Goal: Task Accomplishment & Management: Complete application form

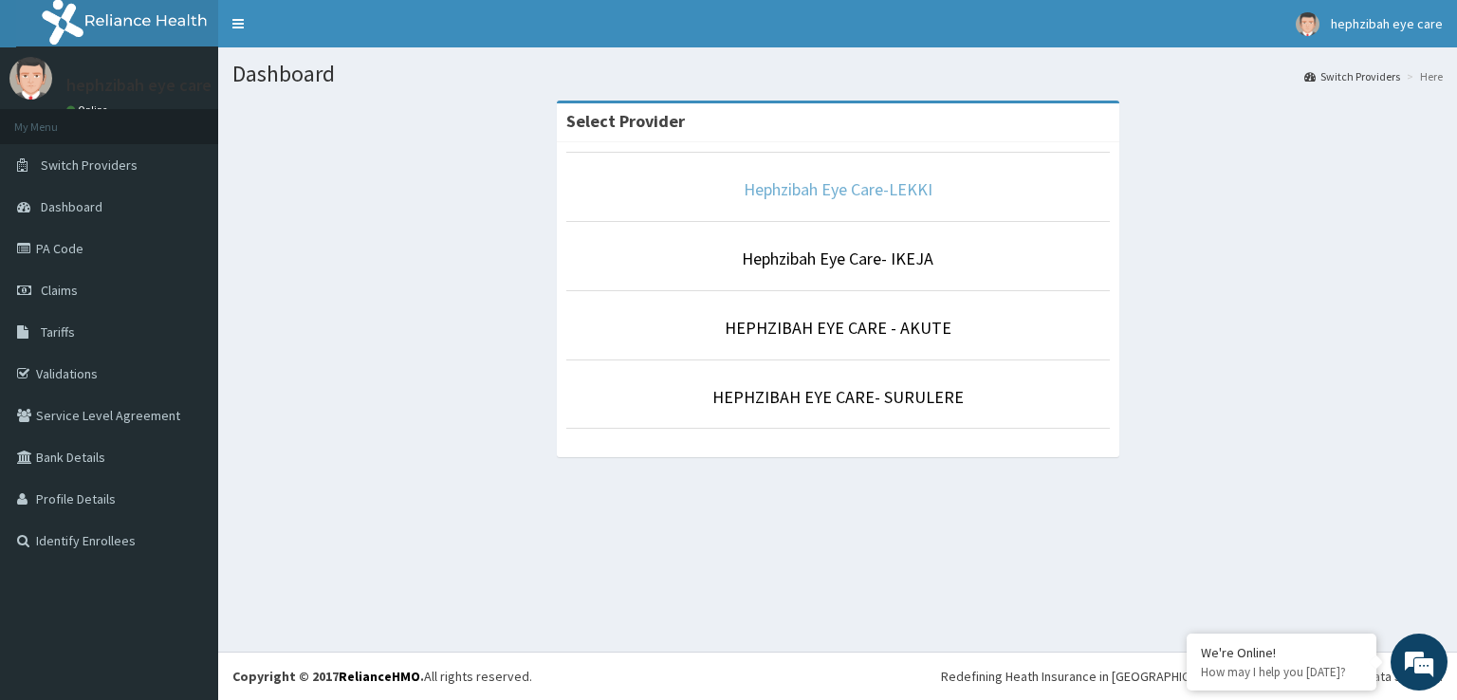
click at [786, 189] on link "Hephzibah Eye Care-LEKKI" at bounding box center [838, 189] width 189 height 22
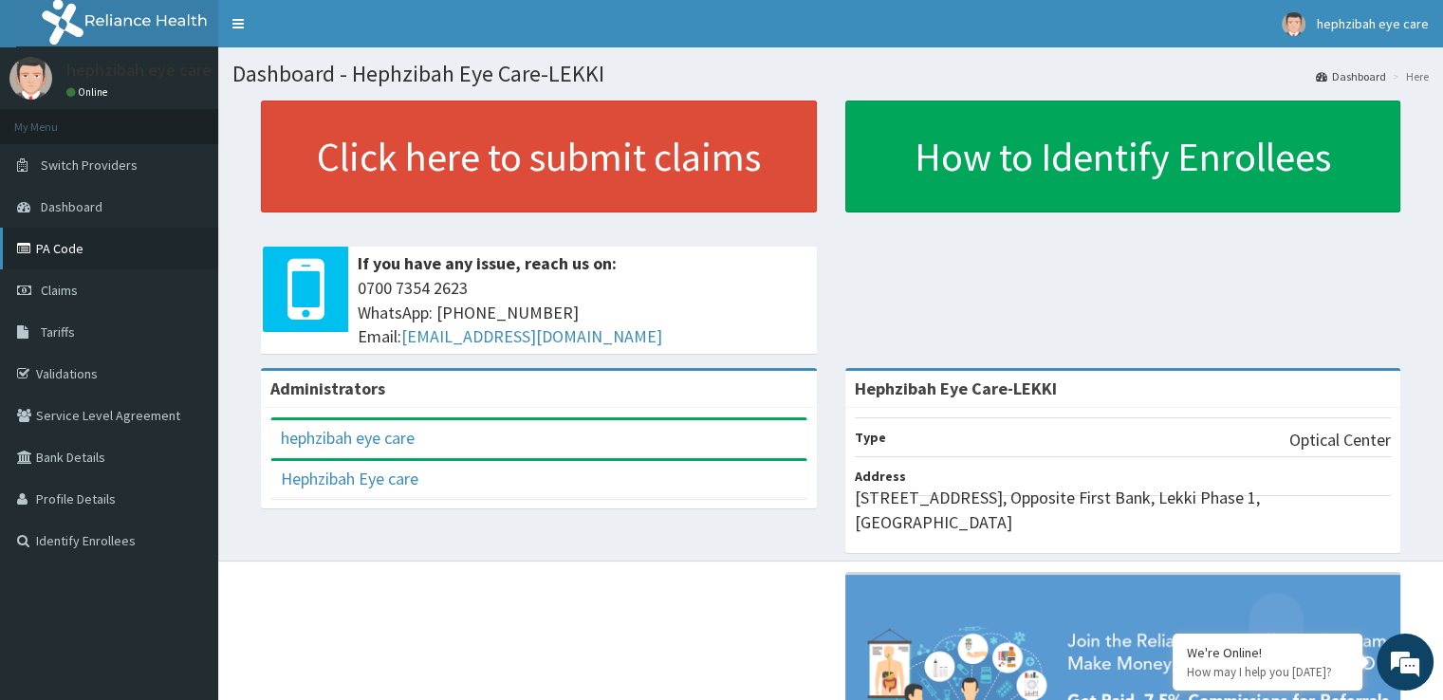
click at [123, 258] on link "PA Code" at bounding box center [109, 249] width 218 height 42
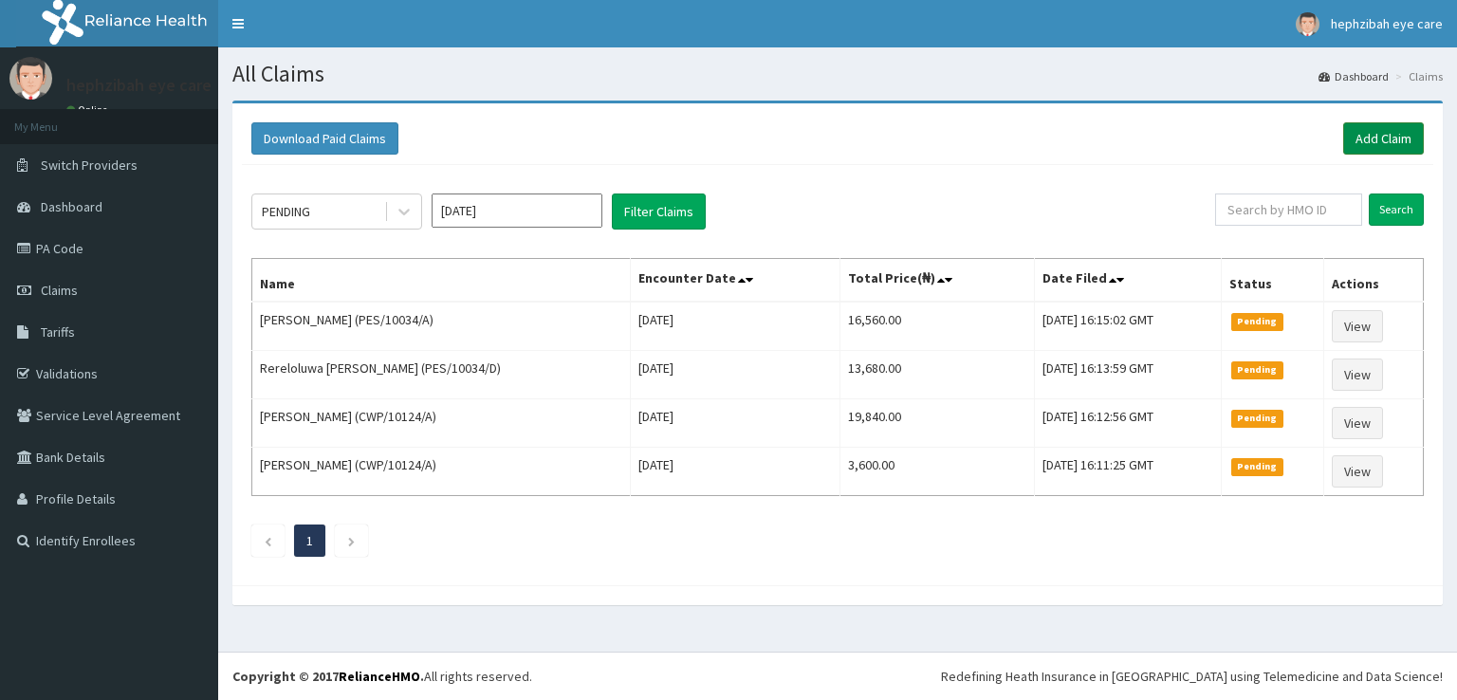
click at [1392, 144] on link "Add Claim" at bounding box center [1383, 138] width 81 height 32
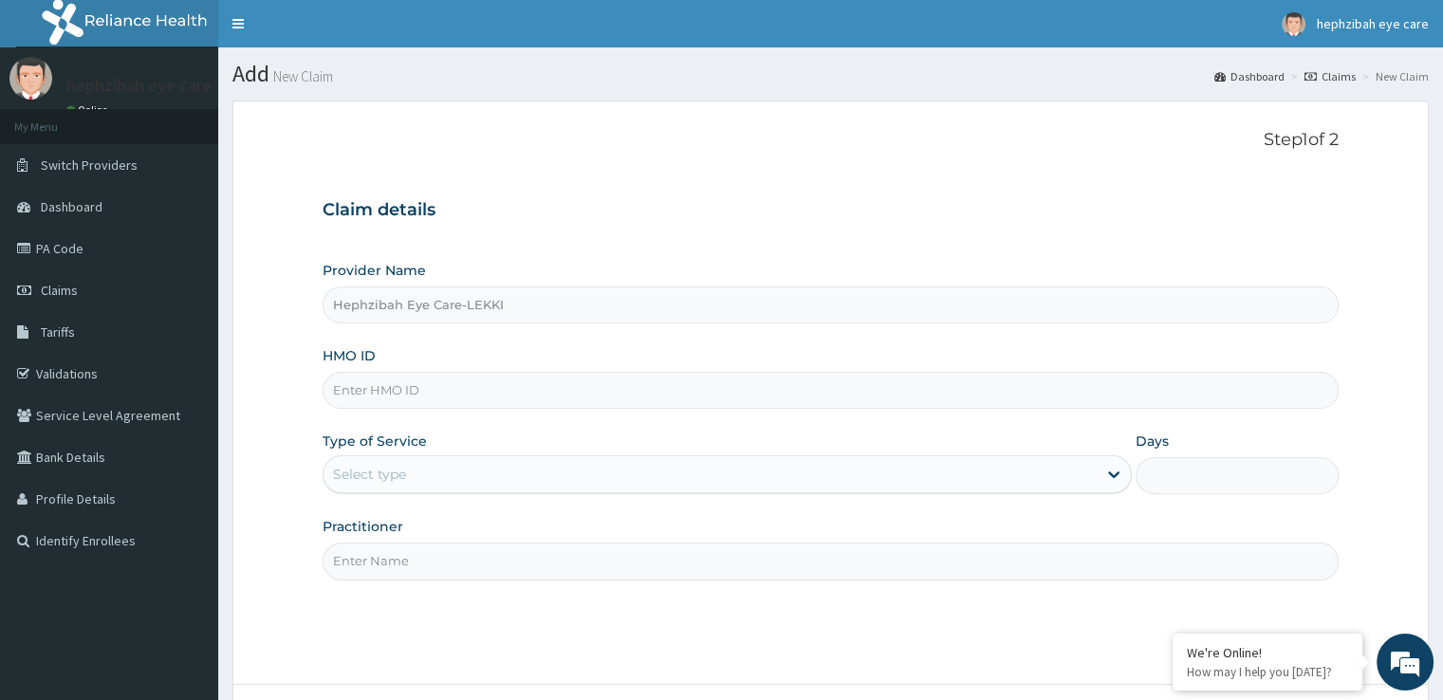
click at [514, 384] on input "HMO ID" at bounding box center [830, 390] width 1015 height 37
paste input "PES/10034/D"
type input "PES/10034/D"
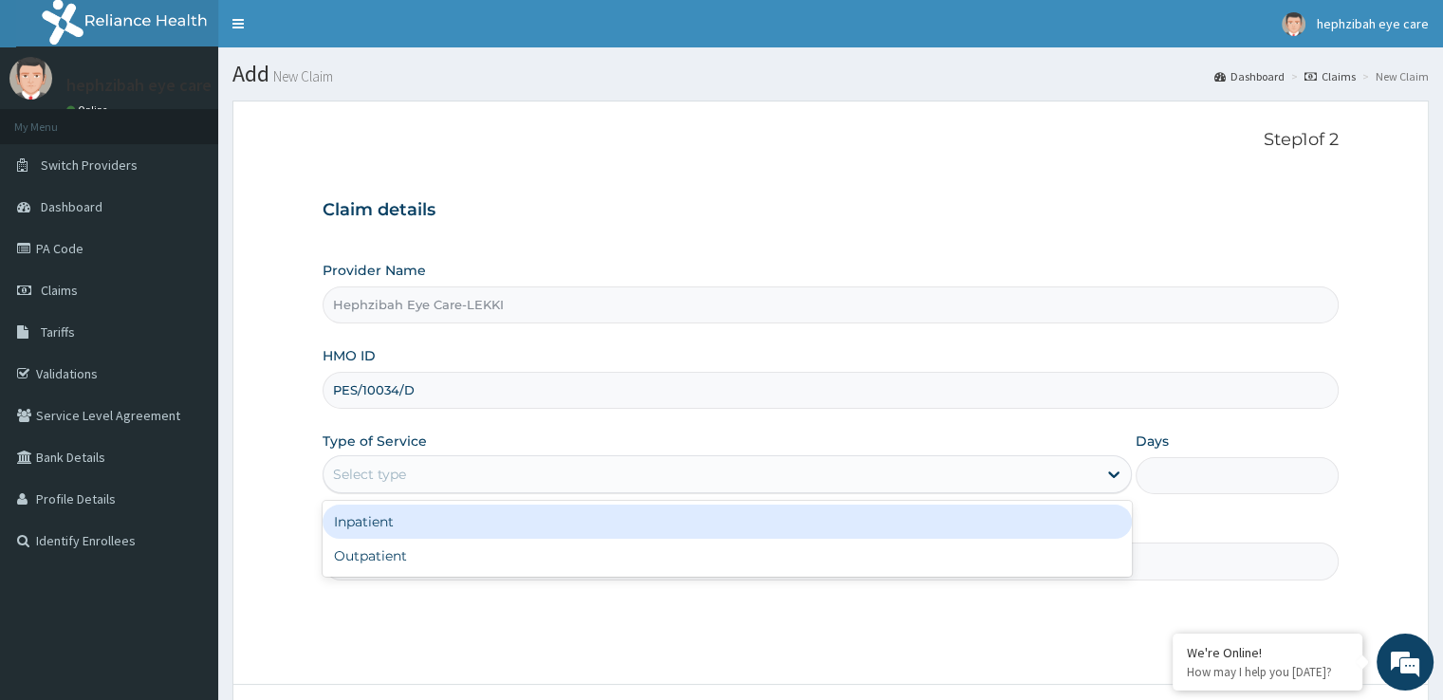
click at [490, 465] on div "Select type" at bounding box center [710, 474] width 773 height 30
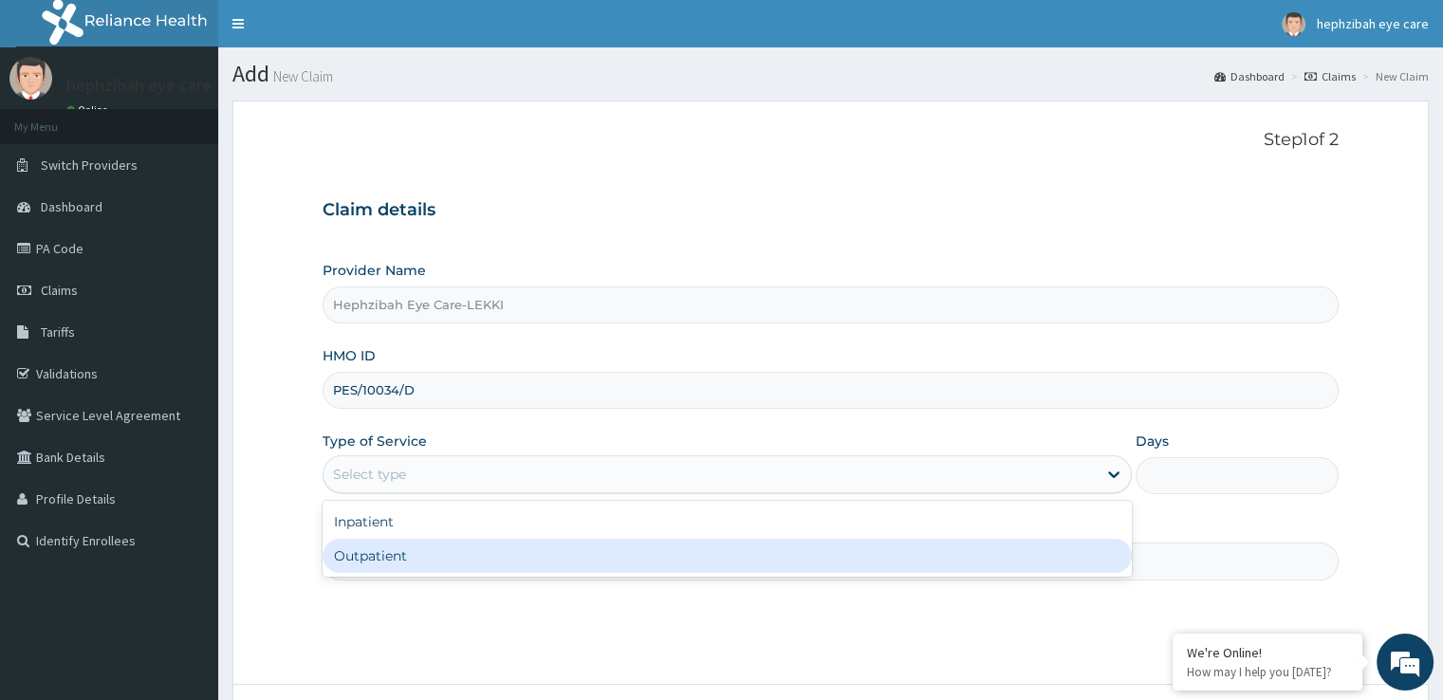
click at [472, 564] on div "Outpatient" at bounding box center [727, 556] width 809 height 34
type input "1"
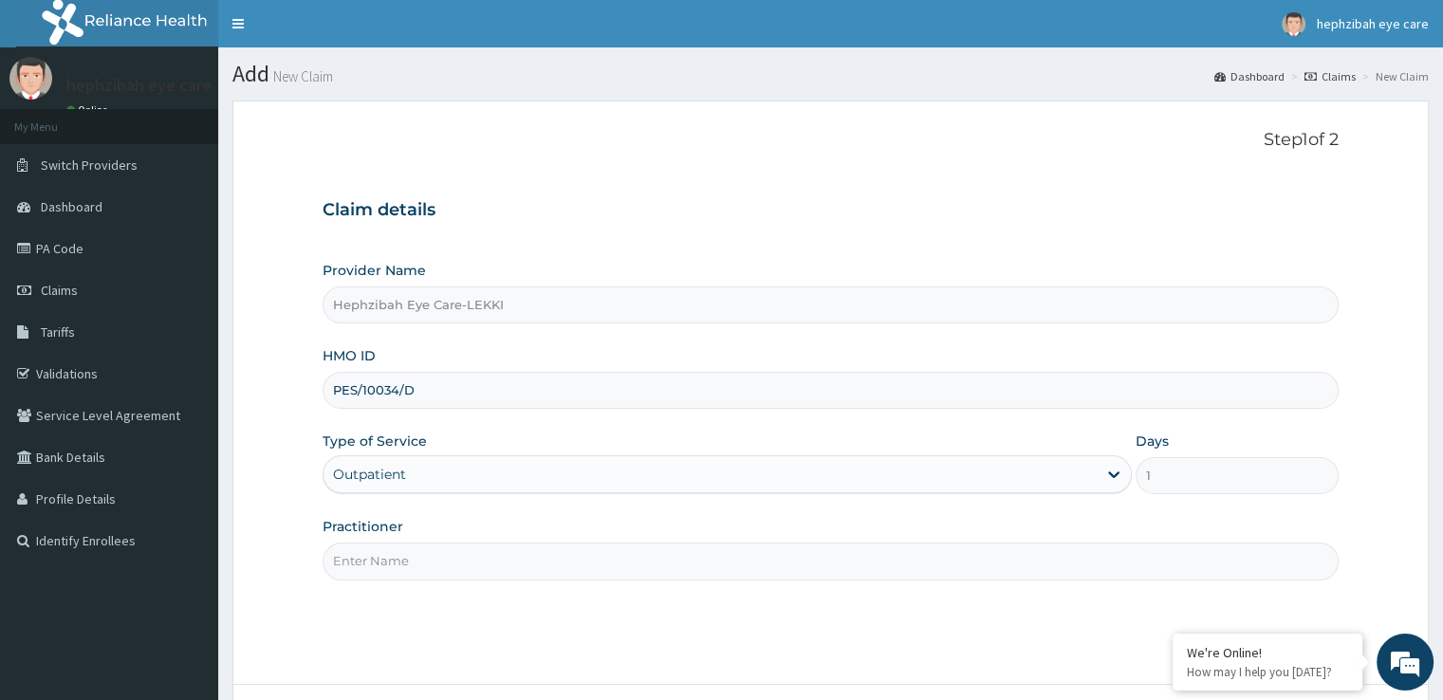
click at [472, 564] on input "Practitioner" at bounding box center [830, 561] width 1015 height 37
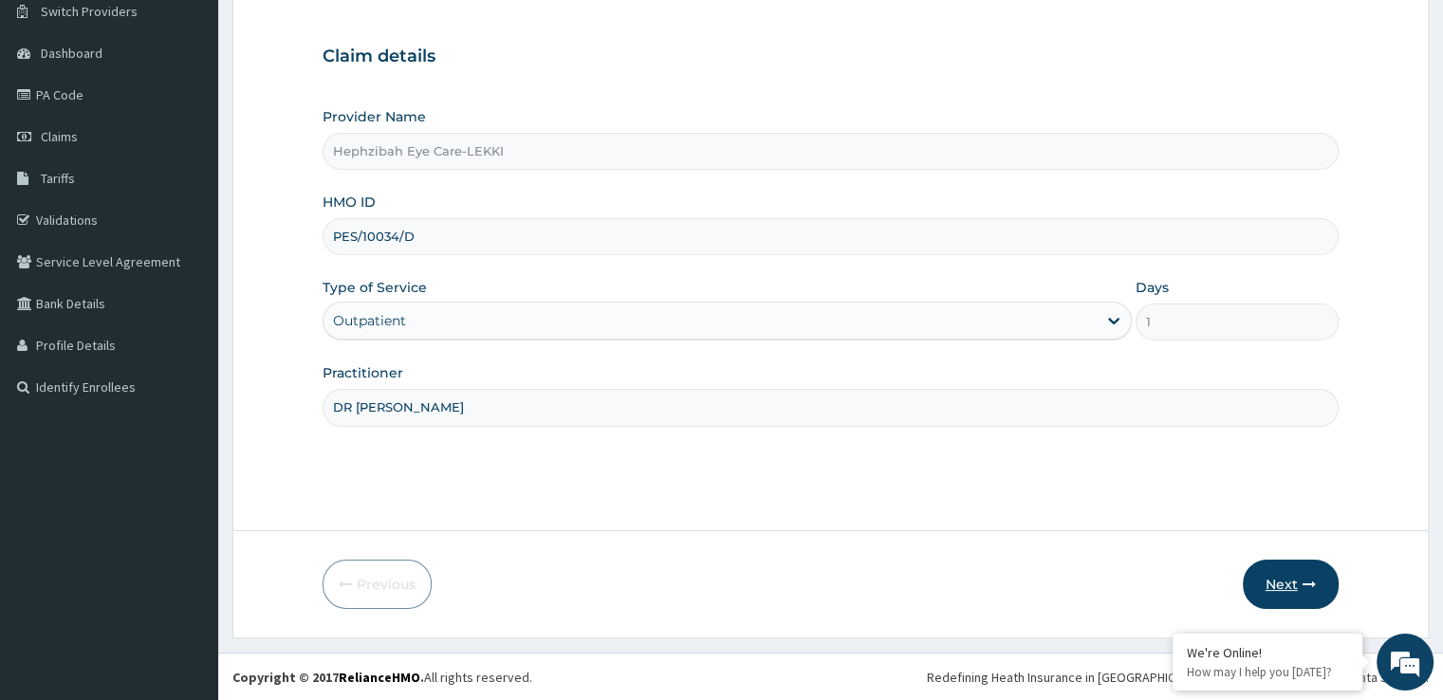
type input "DR AGNES"
click at [1288, 575] on button "Next" at bounding box center [1291, 584] width 96 height 49
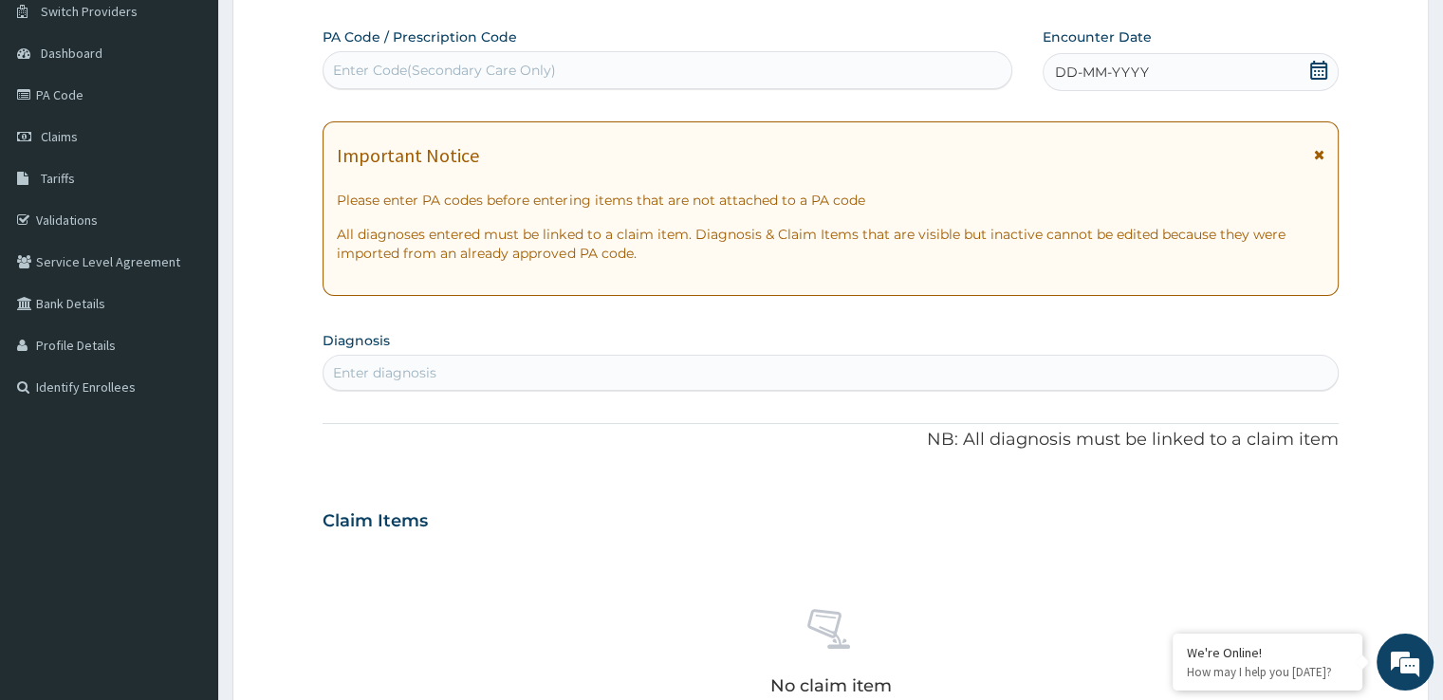
click at [455, 77] on div "Enter Code(Secondary Care Only)" at bounding box center [444, 70] width 223 height 19
click at [461, 70] on div "Enter Code(Secondary Care Only)" at bounding box center [444, 70] width 223 height 19
paste input "PA/358228"
type input "PA/358228"
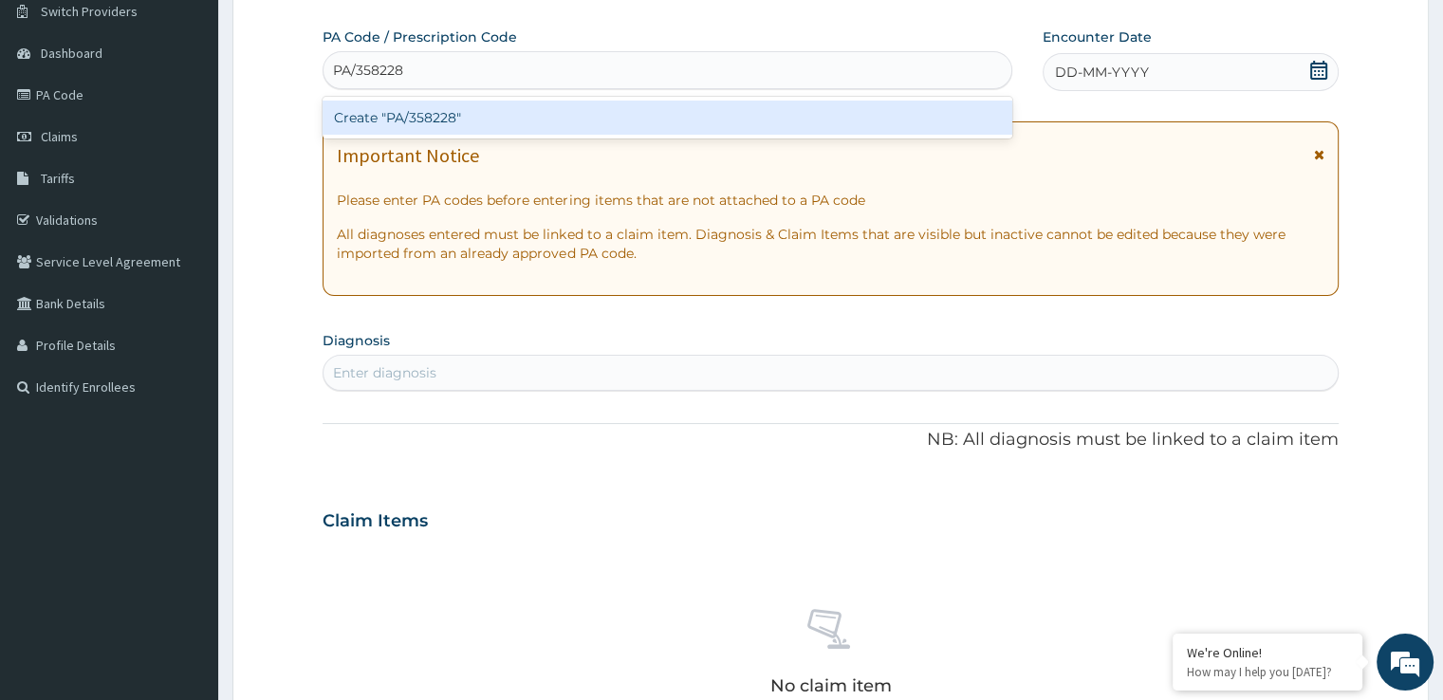
click at [527, 124] on div "Create "PA/358228"" at bounding box center [668, 118] width 690 height 34
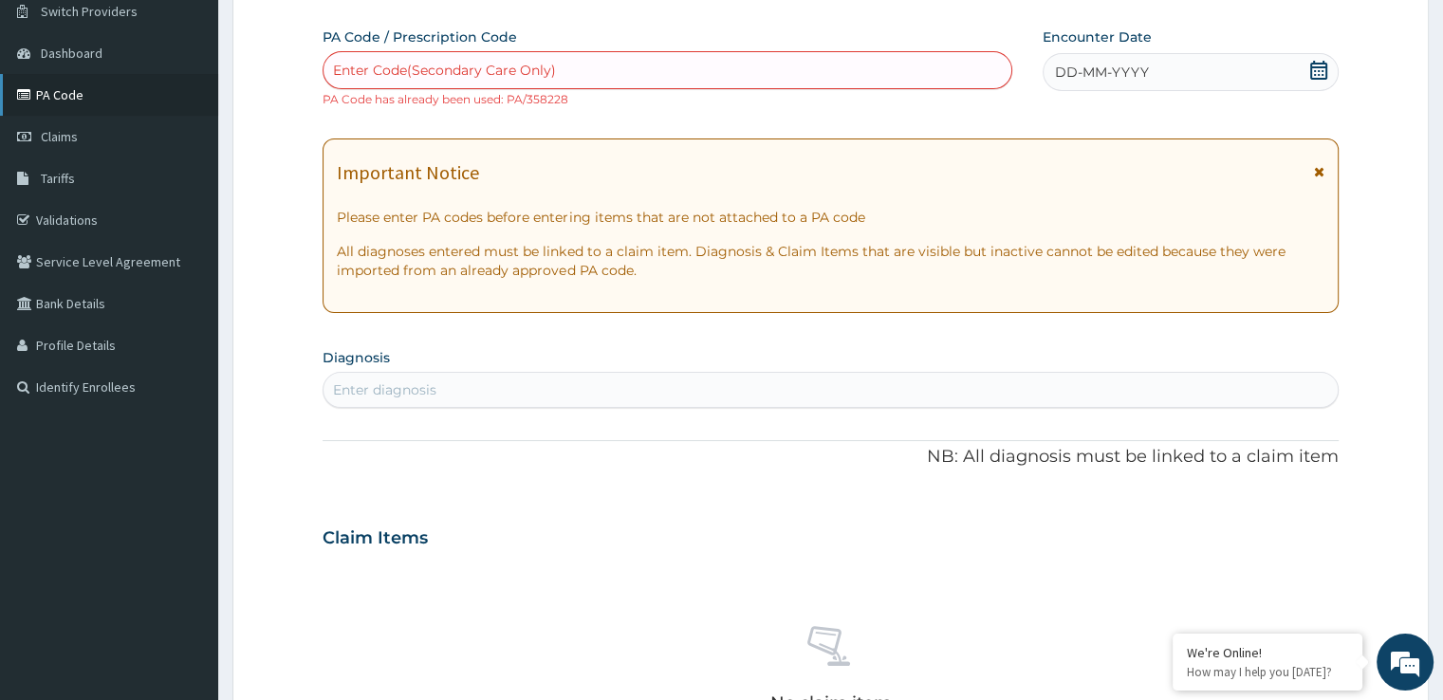
click at [177, 86] on link "PA Code" at bounding box center [109, 95] width 218 height 42
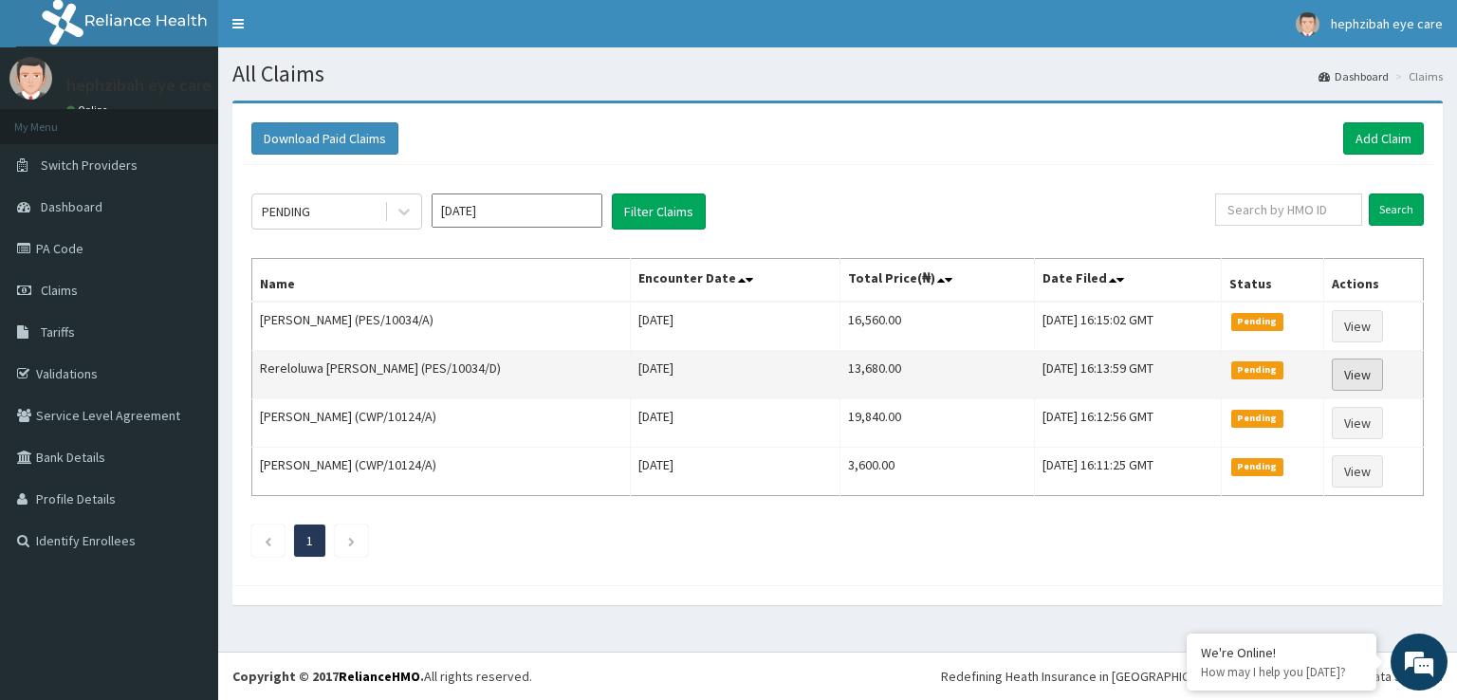
click at [1360, 373] on link "View" at bounding box center [1357, 375] width 51 height 32
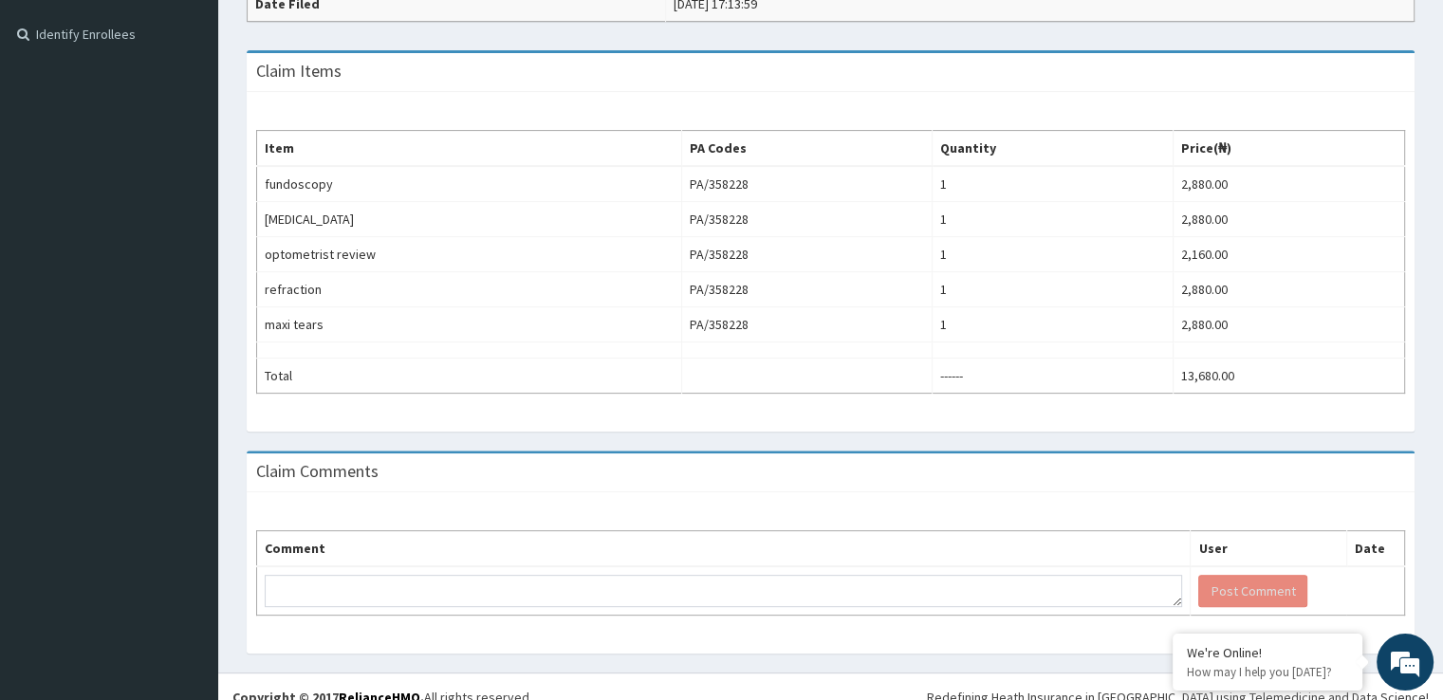
scroll to position [523, 0]
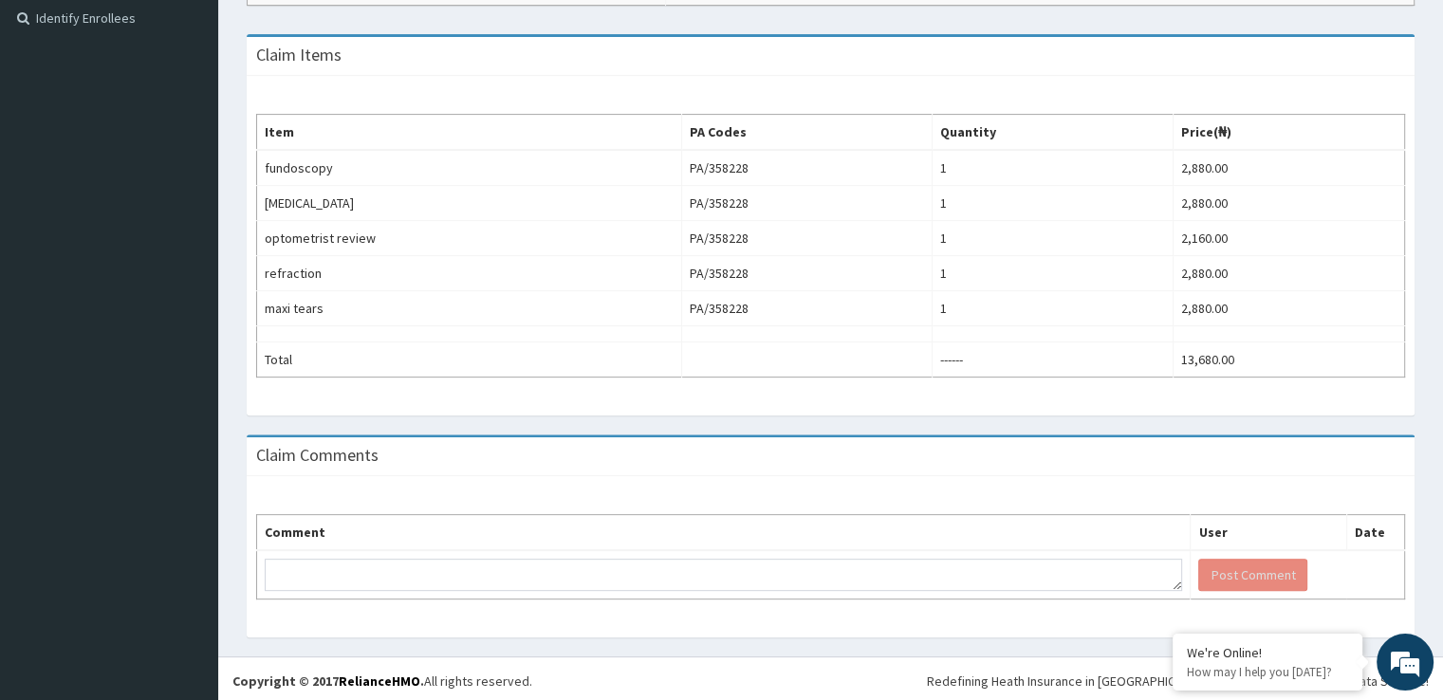
drag, startPoint x: 1456, startPoint y: 112, endPoint x: 1436, endPoint y: 434, distance: 322.2
click at [1436, 434] on html "R EL Toggle navigation hephzibah eye care hephzibah eye care - hephzibaheyecare…" at bounding box center [721, 91] width 1443 height 1228
click at [1436, 434] on div "Provider - Hephzibah Eye Care-LEKKI Reopen Claim HMO ID PES/10034/D (Rereloluwa…" at bounding box center [830, 117] width 1225 height 1079
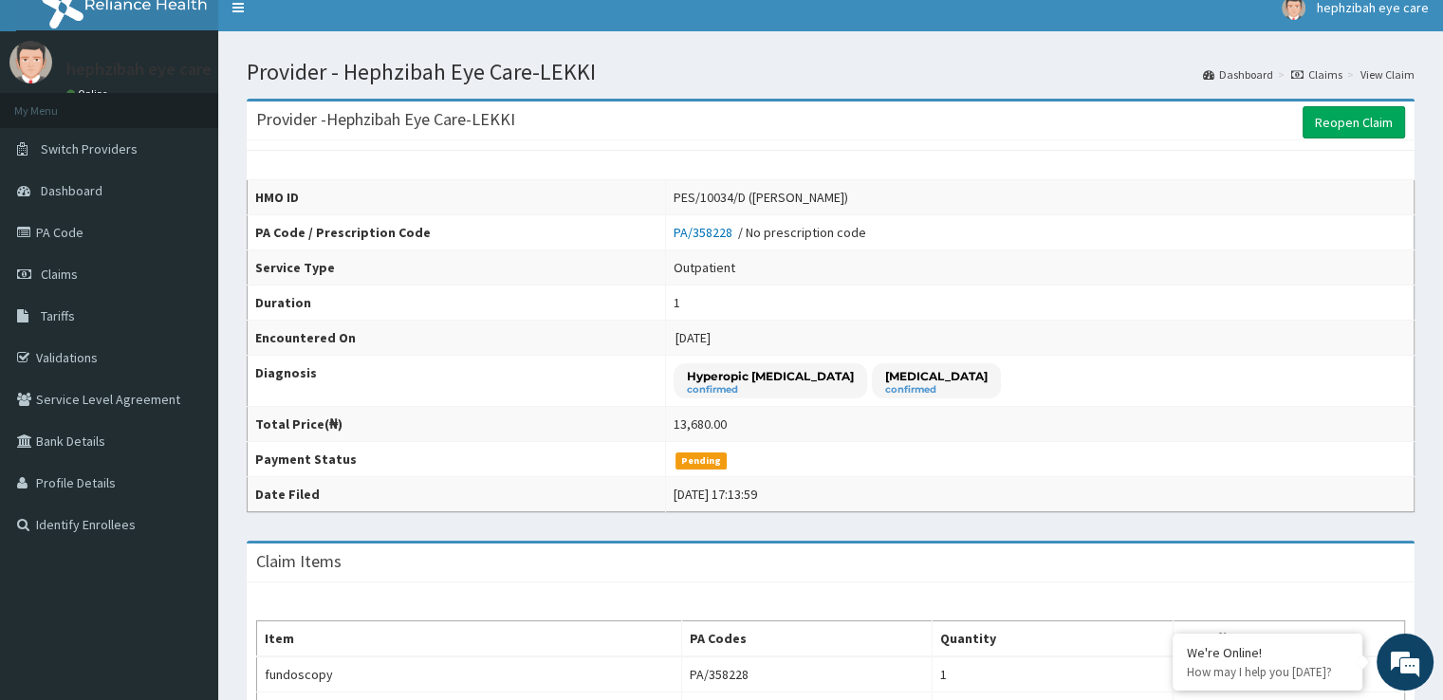
scroll to position [13, 0]
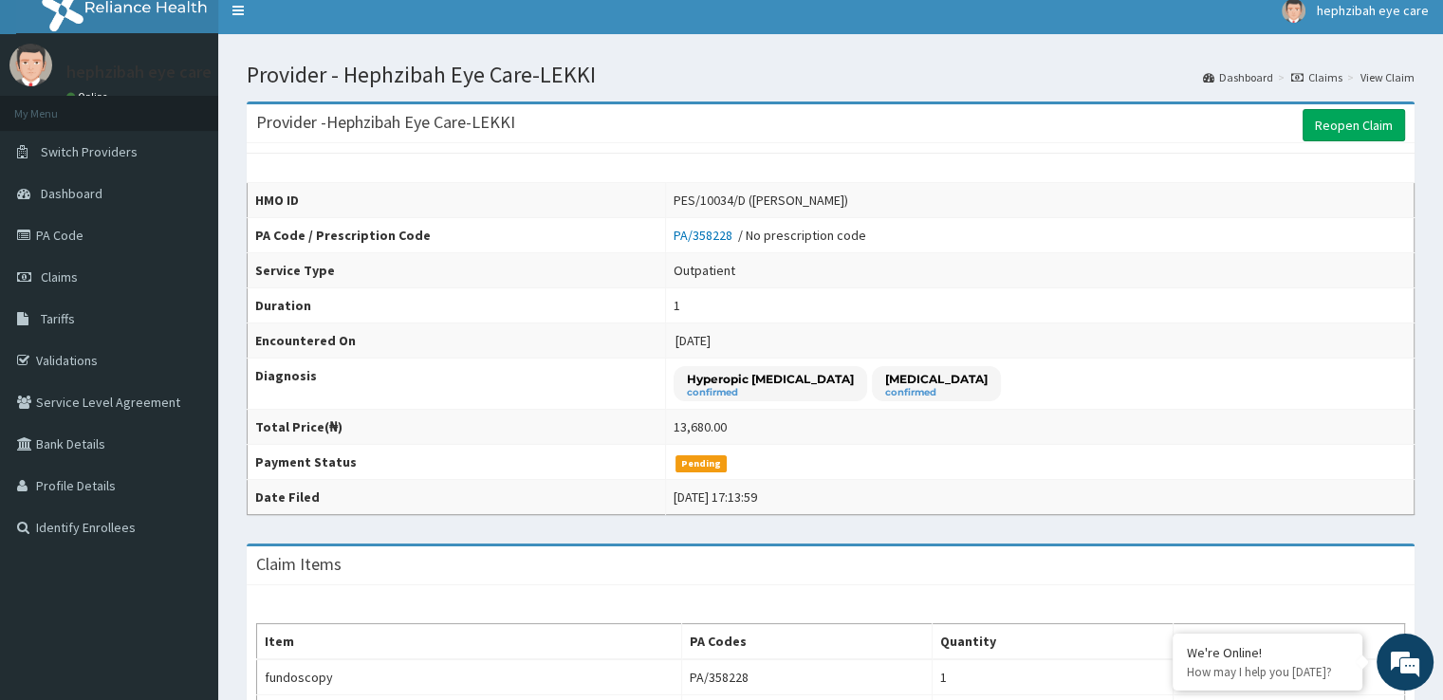
drag, startPoint x: 1430, startPoint y: 268, endPoint x: 1456, endPoint y: 139, distance: 130.8
click at [1443, 139] on html "R EL Toggle navigation hephzibah eye care hephzibah eye care - hephzibaheyecare…" at bounding box center [721, 601] width 1443 height 1228
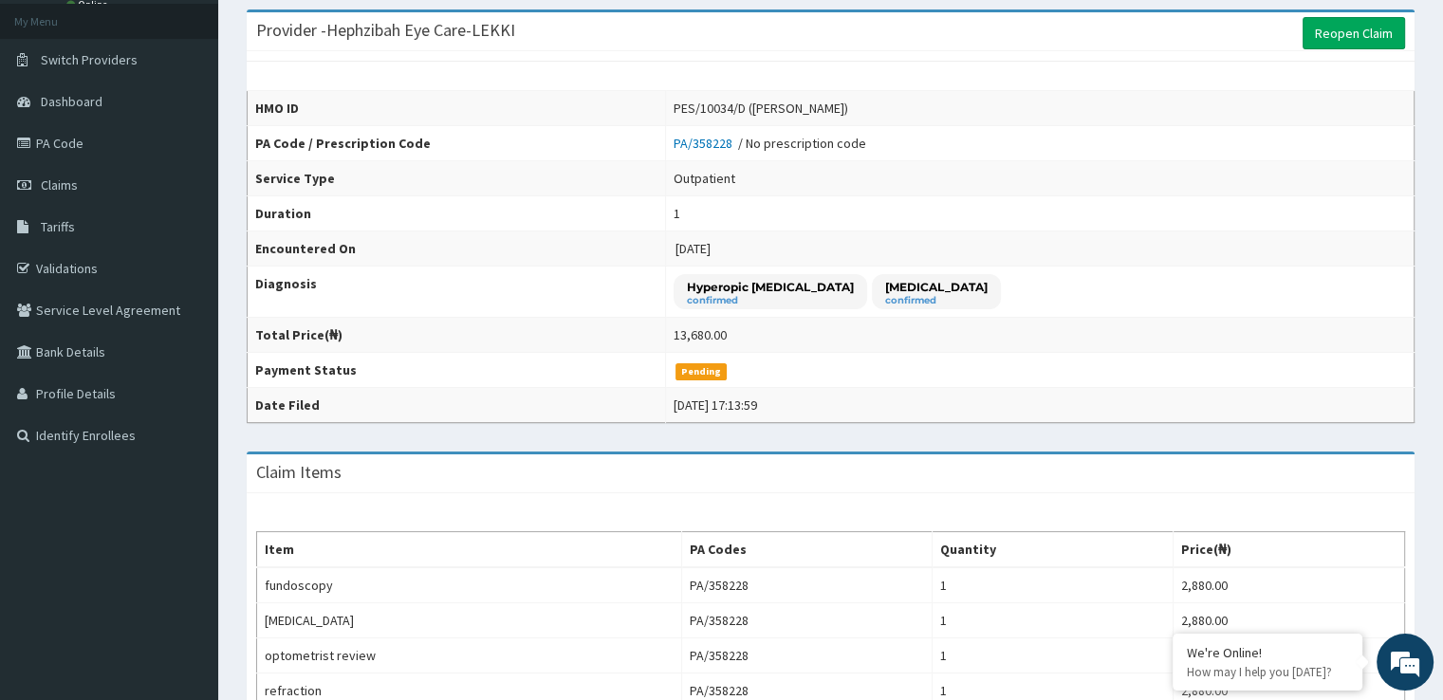
scroll to position [0, 0]
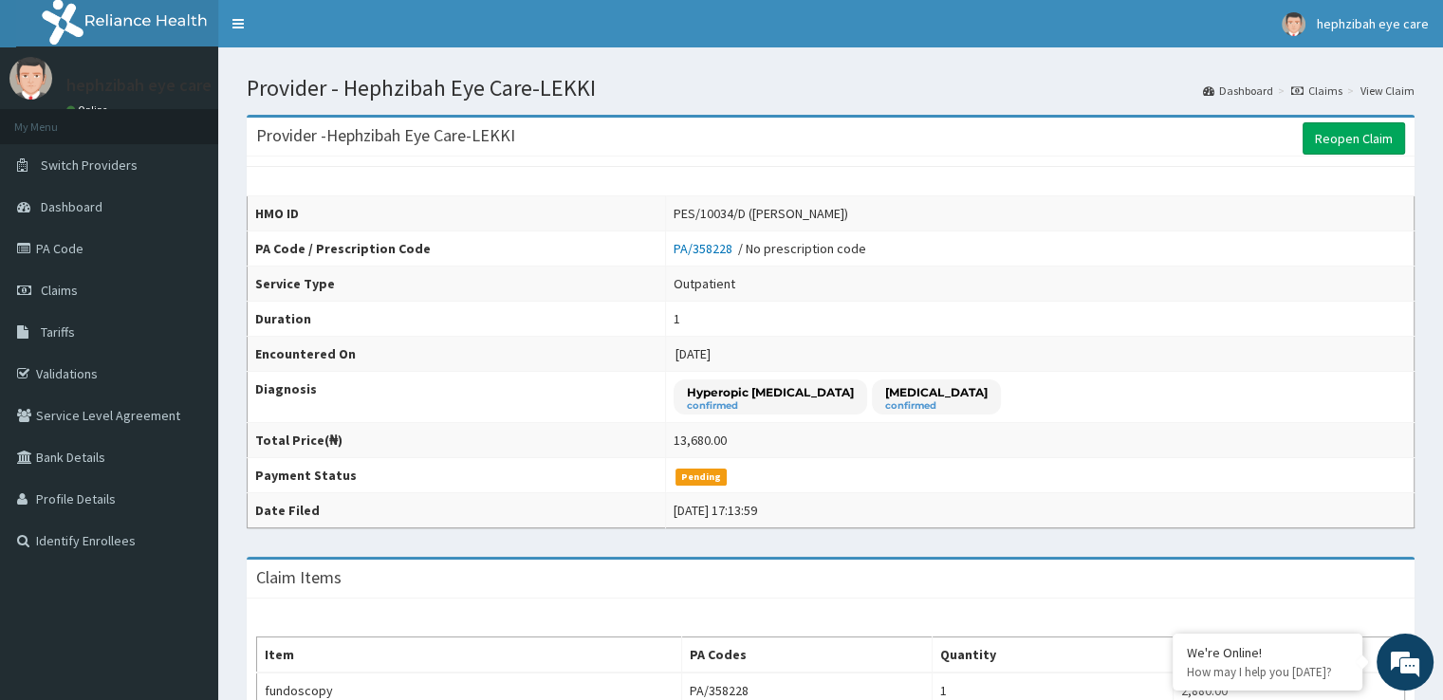
click at [968, 71] on div "Provider - Hephzibah Eye Care-LEKKI Dashboard Claims View Claim" at bounding box center [830, 81] width 1196 height 39
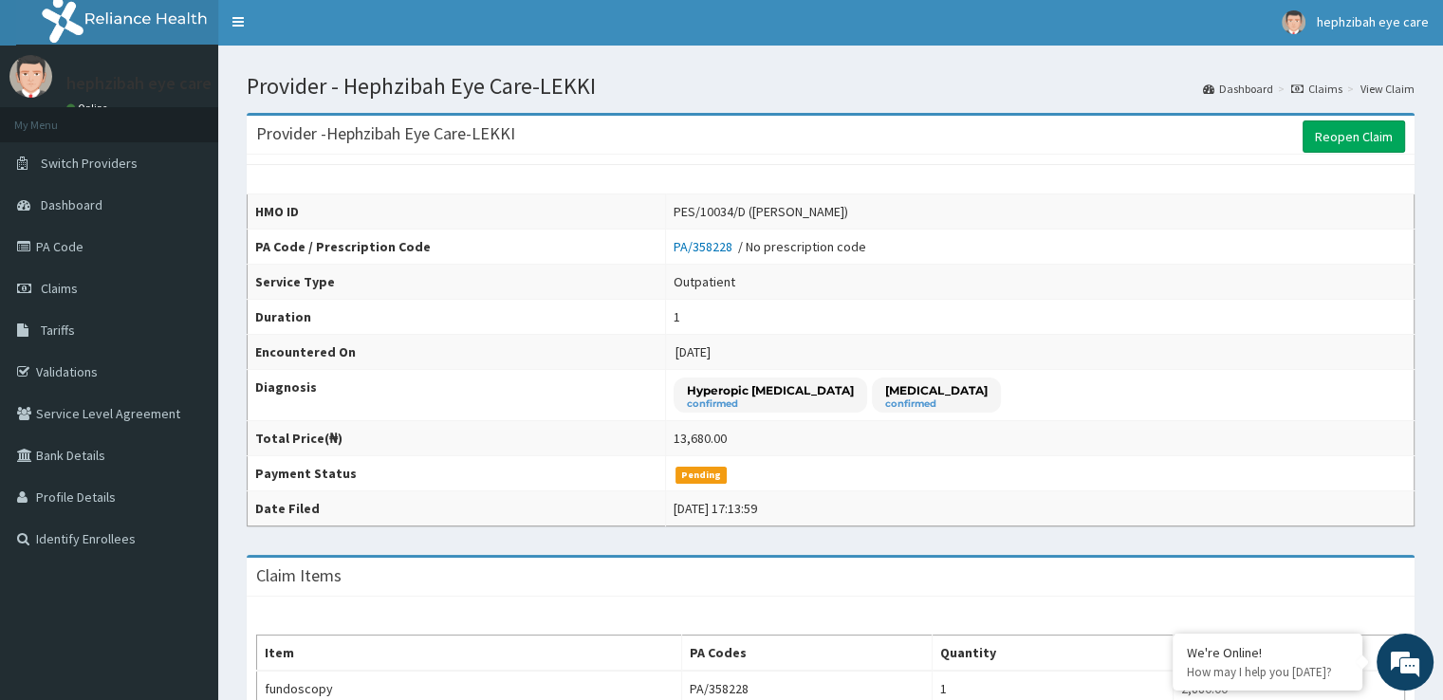
click at [973, 80] on h1 "Provider - Hephzibah Eye Care-LEKKI" at bounding box center [831, 86] width 1168 height 25
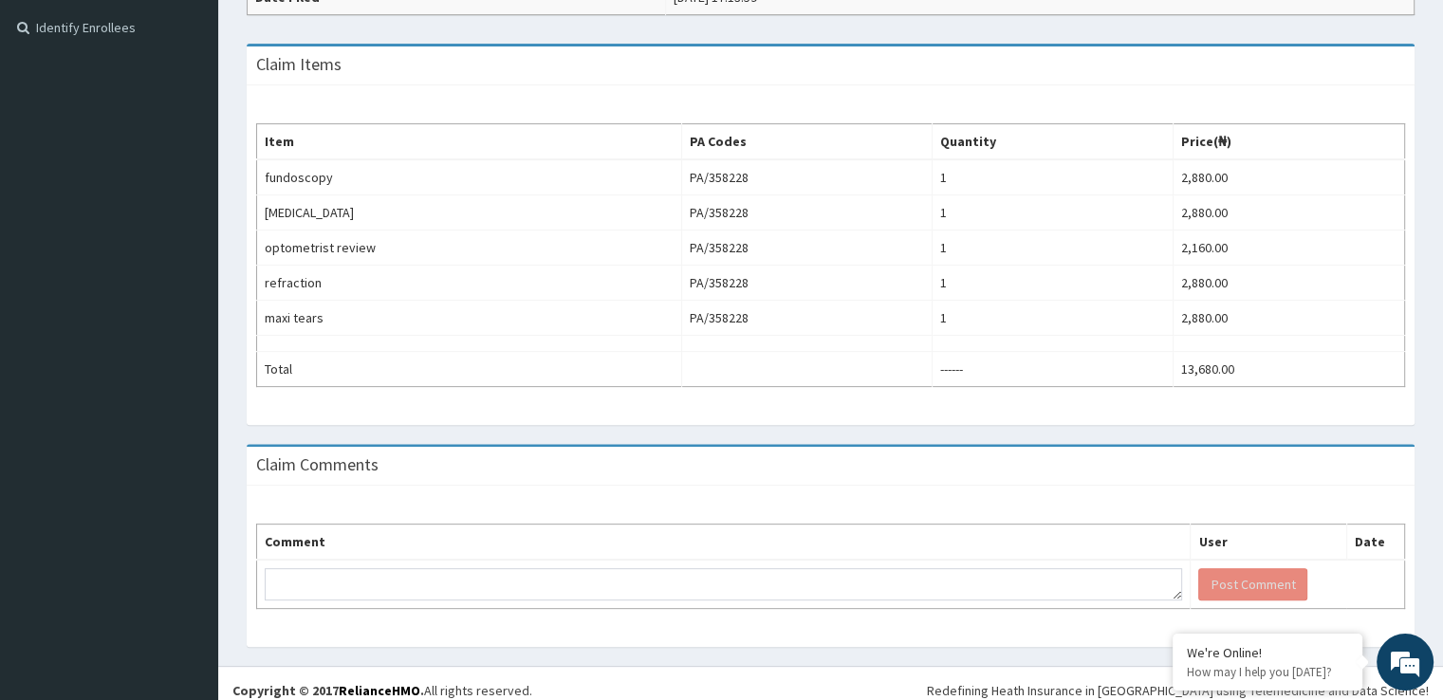
scroll to position [523, 0]
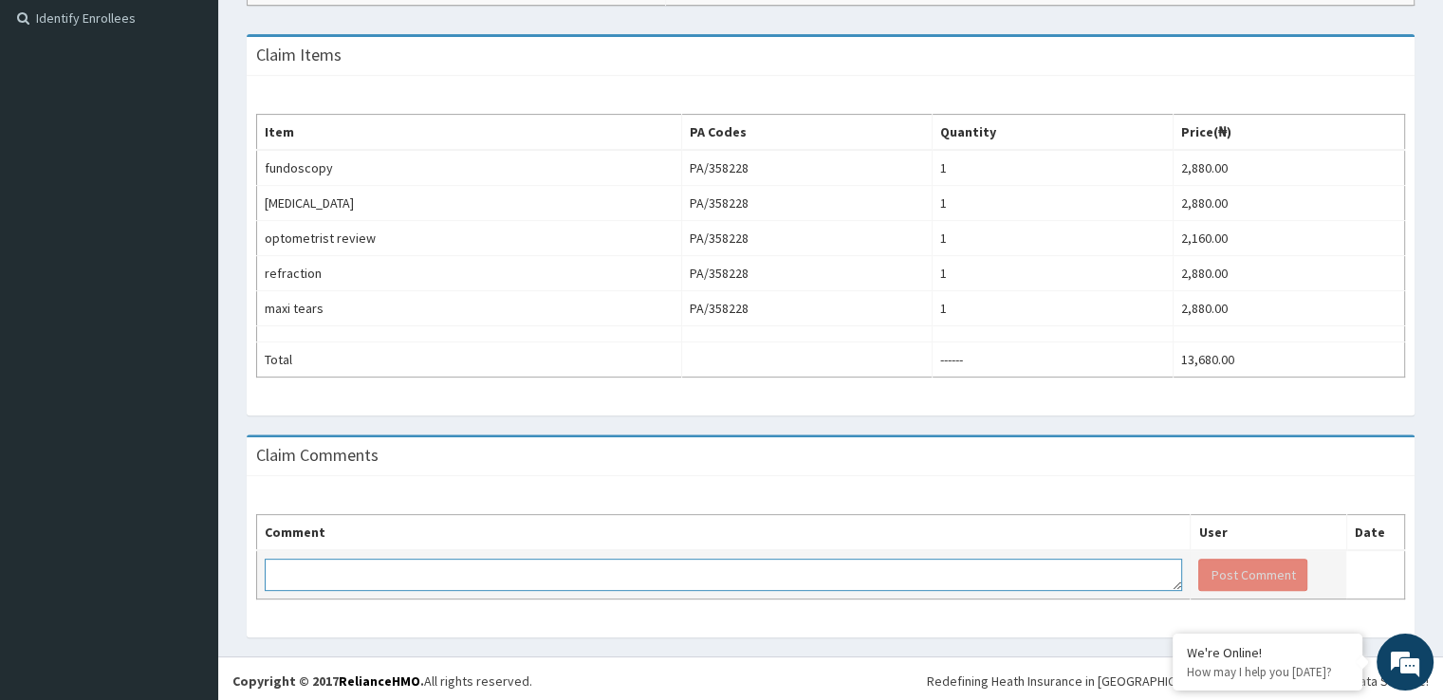
click at [538, 570] on textarea at bounding box center [723, 575] width 917 height 32
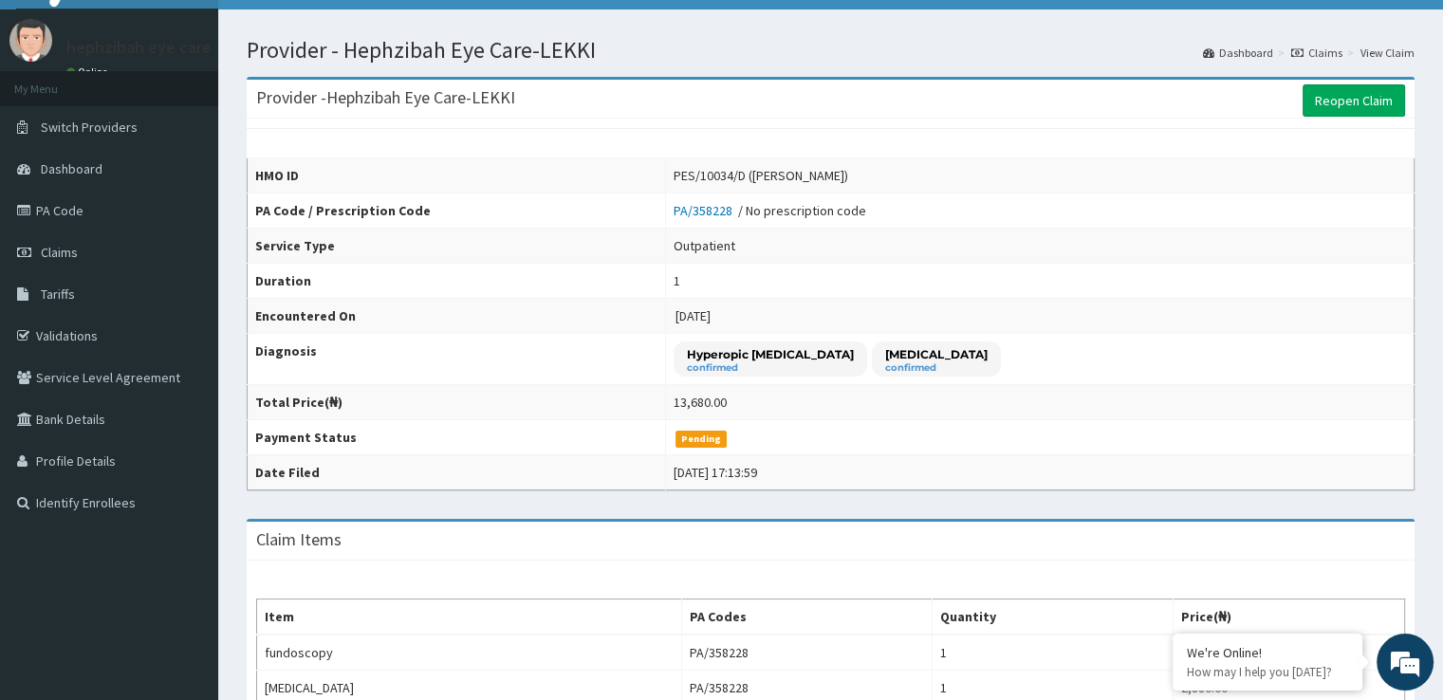
scroll to position [0, 0]
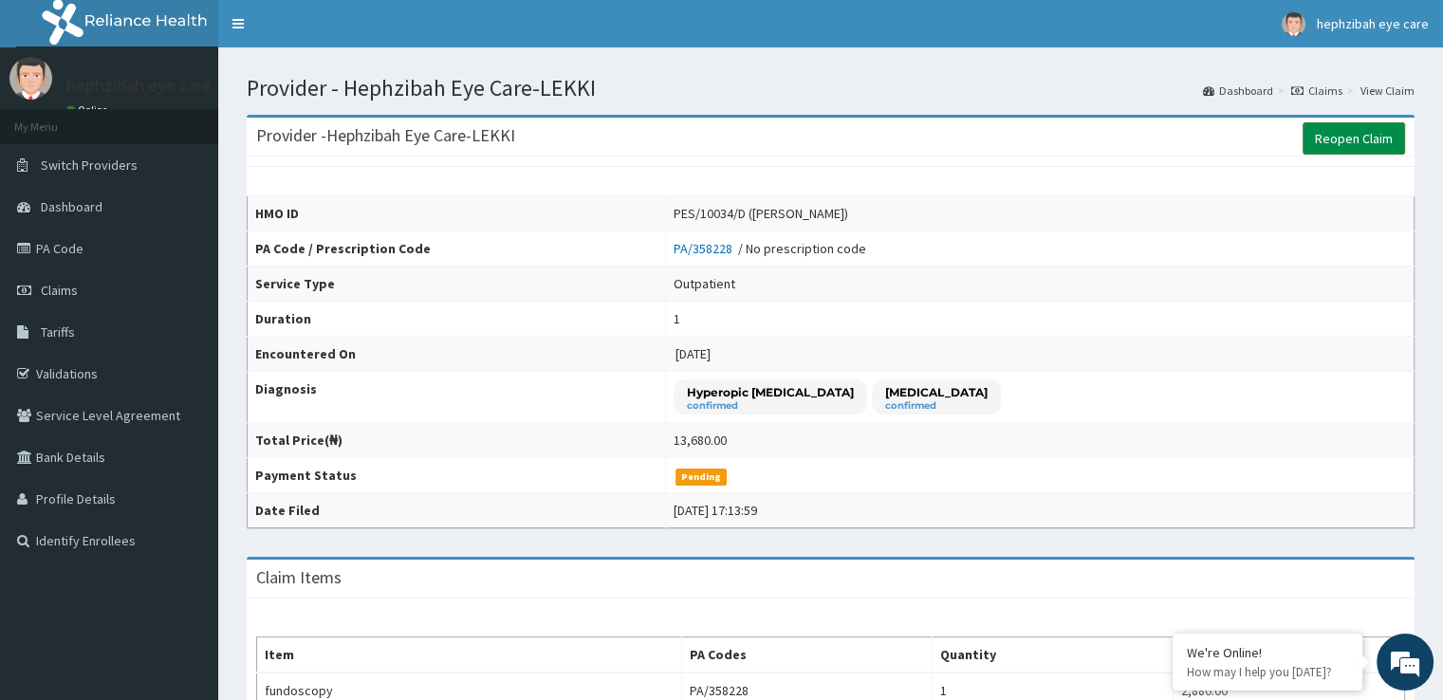
click at [1352, 136] on link "Reopen Claim" at bounding box center [1354, 138] width 102 height 32
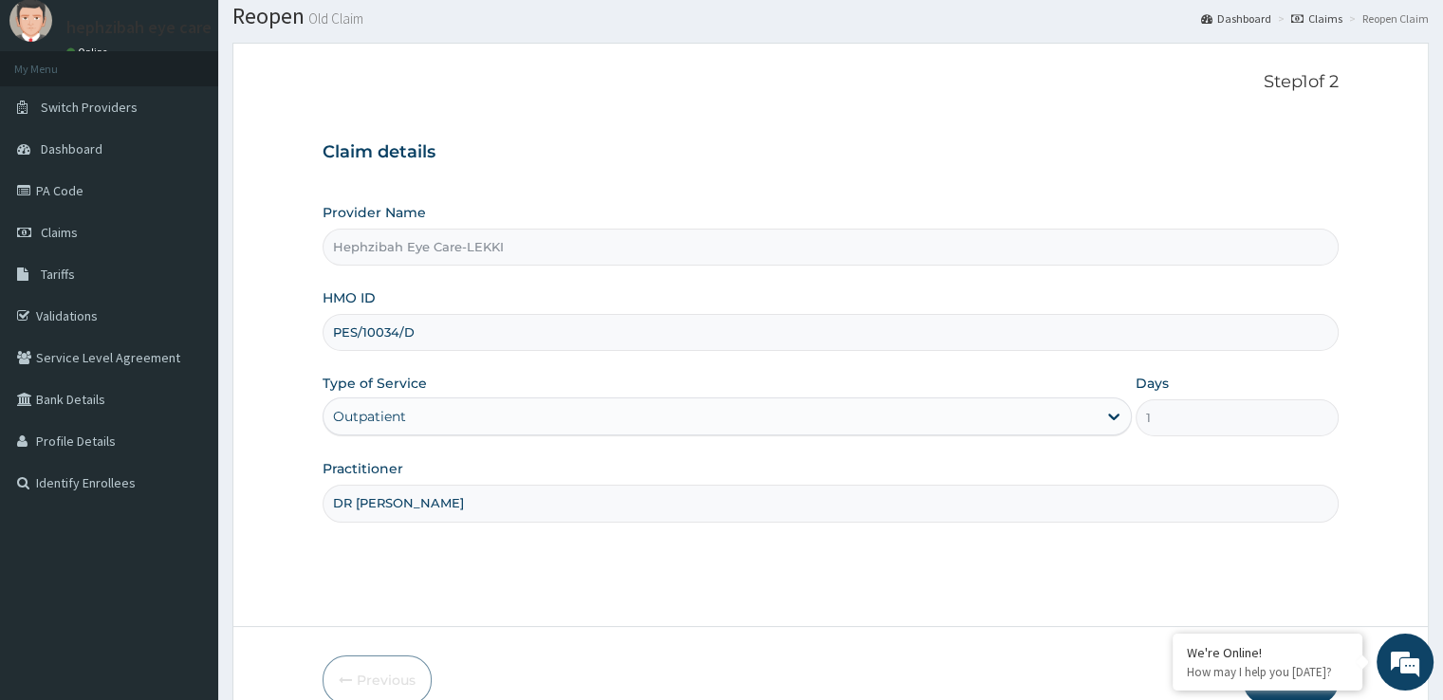
scroll to position [154, 0]
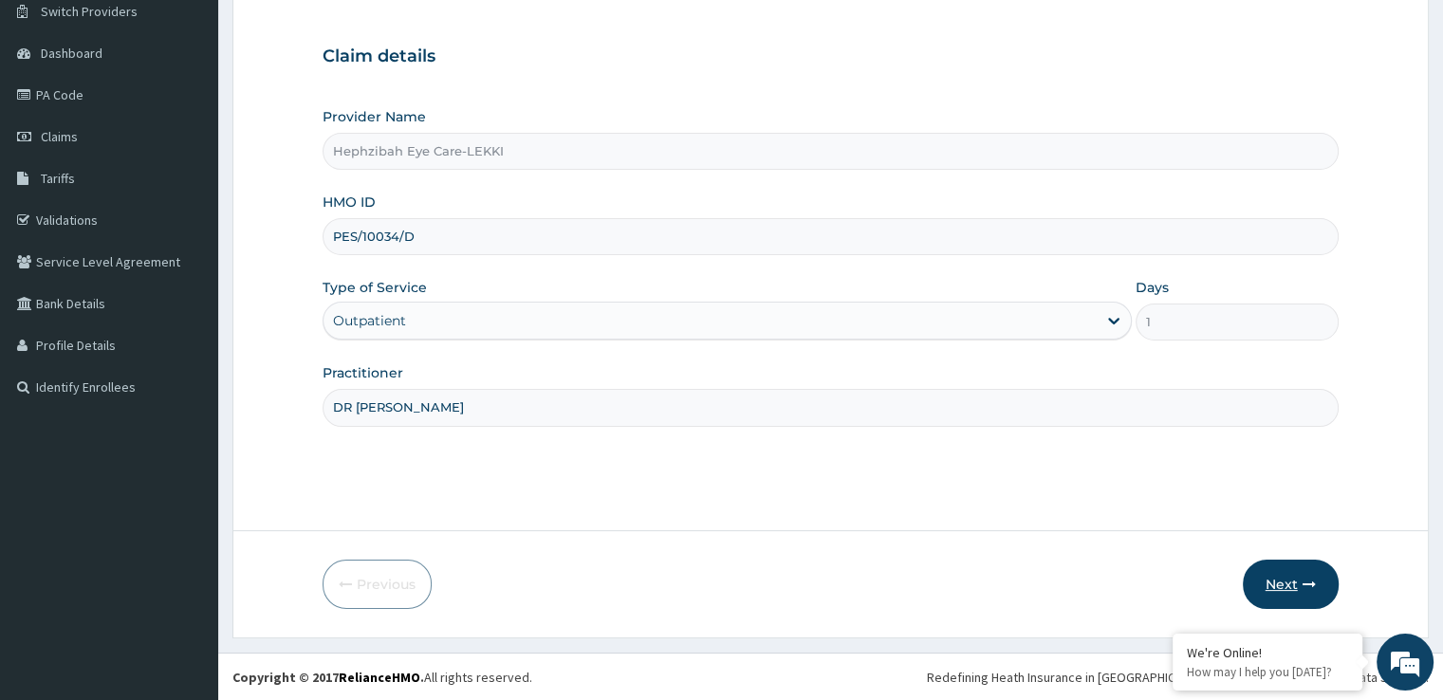
click at [1279, 588] on button "Next" at bounding box center [1291, 584] width 96 height 49
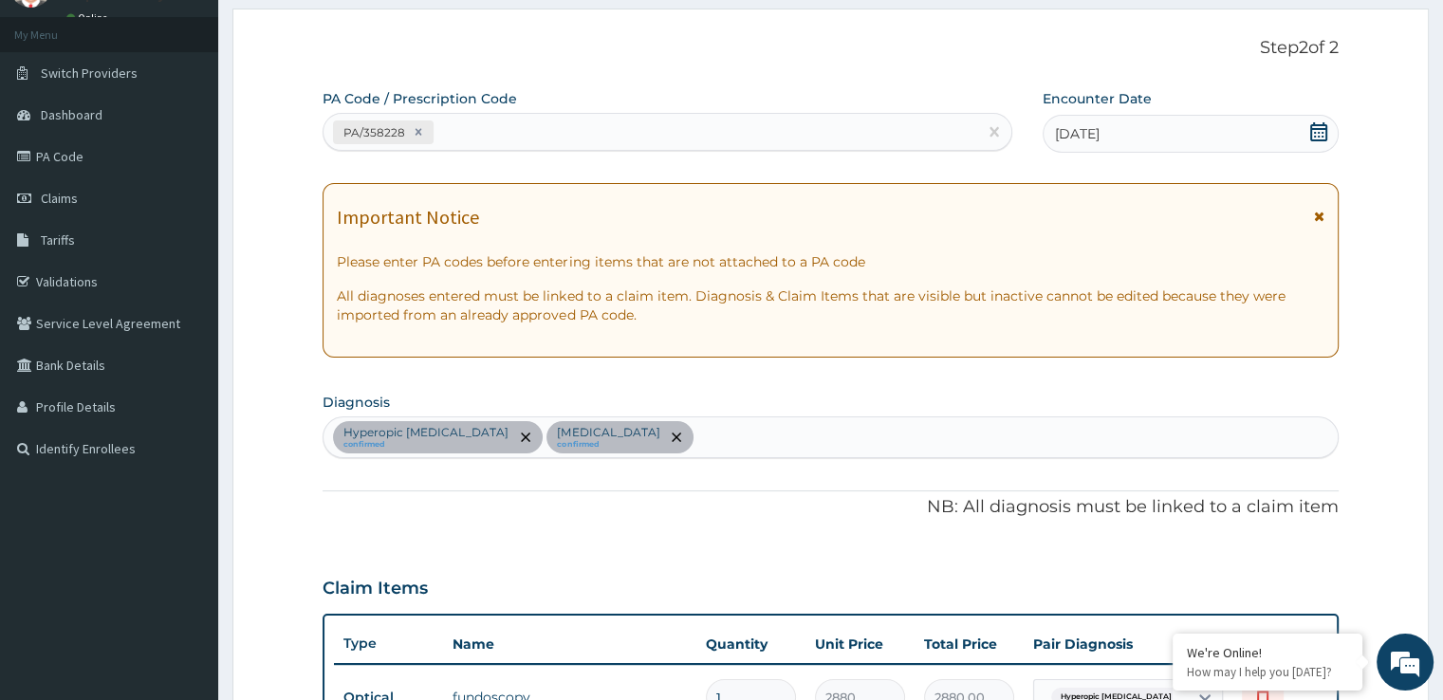
scroll to position [0, 0]
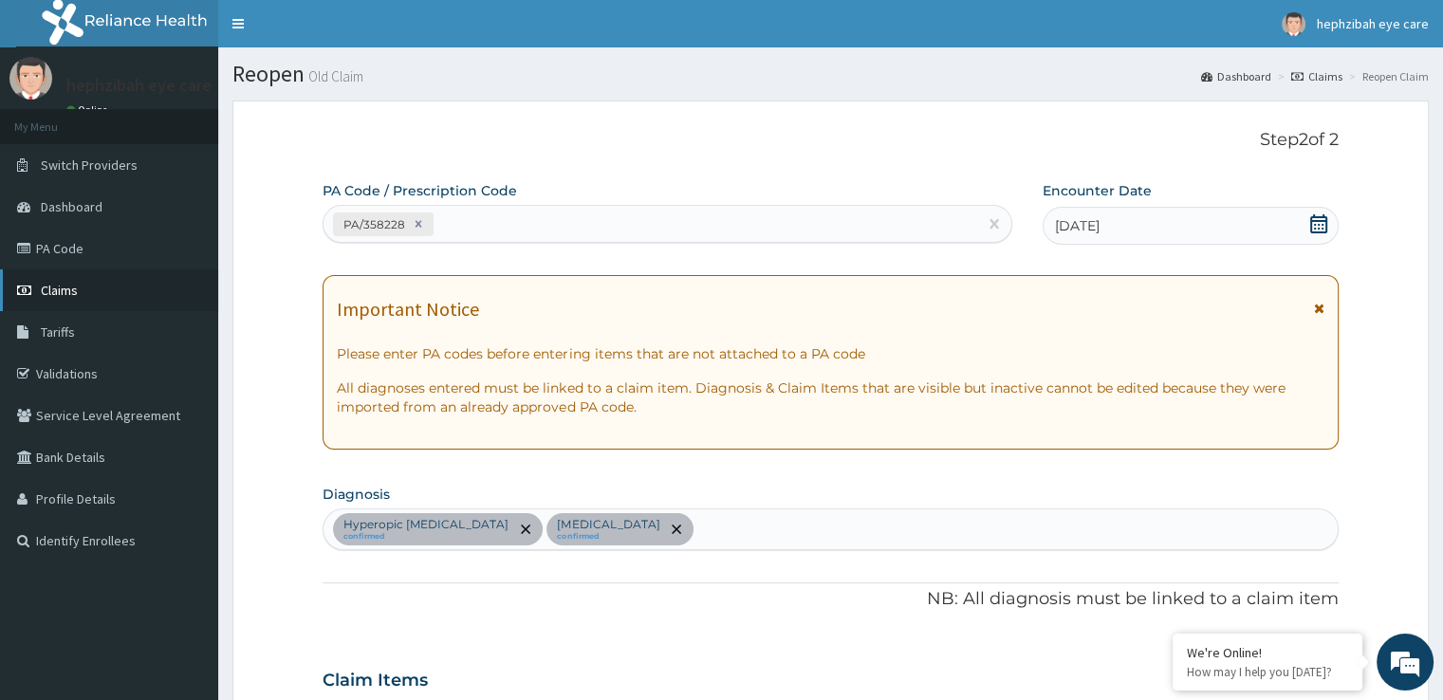
click at [69, 283] on span "Claims" at bounding box center [59, 290] width 37 height 17
